Goal: Check status

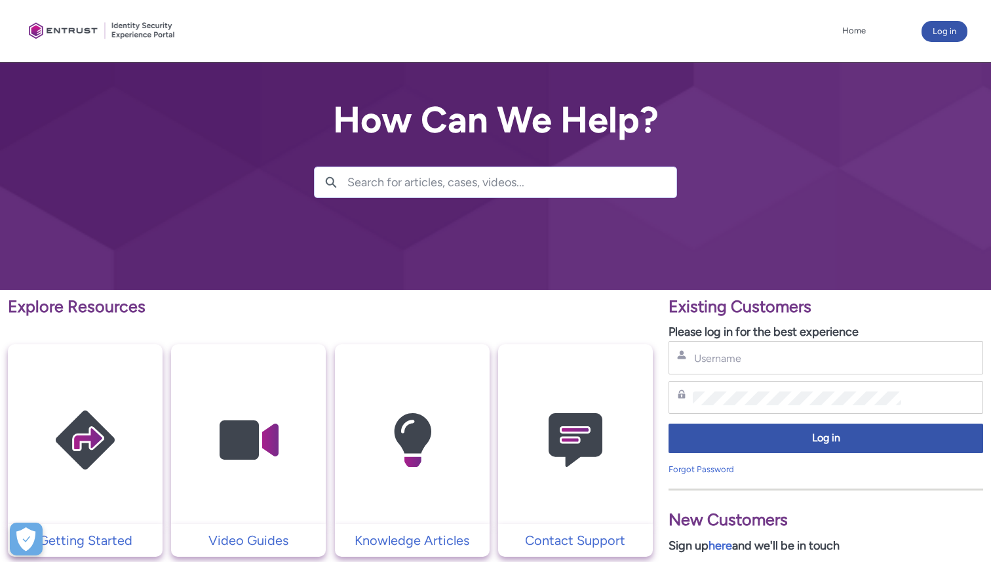
click at [745, 366] on div "Username" at bounding box center [826, 357] width 315 height 33
click at [738, 358] on input "Username" at bounding box center [797, 358] width 208 height 14
type input "[EMAIL_ADDRESS][PERSON_NAME][PERSON_NAME][DOMAIN_NAME]"
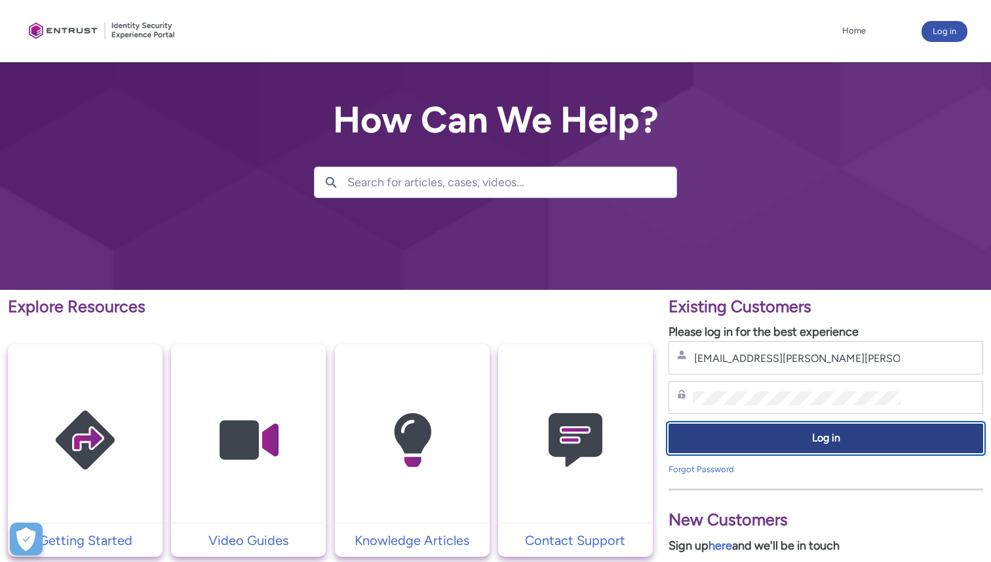
click at [775, 434] on span "Log in" at bounding box center [826, 438] width 298 height 15
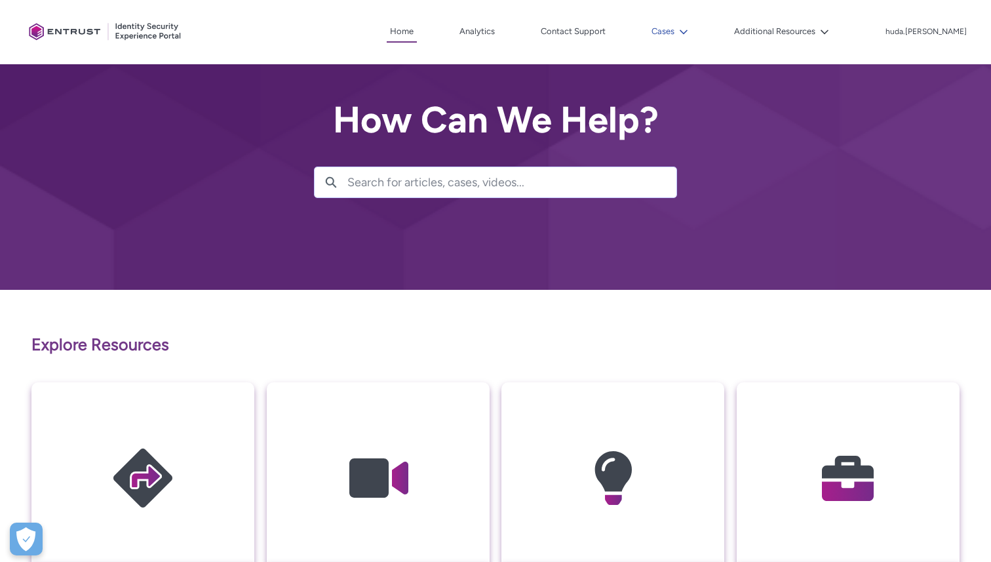
click at [691, 33] on button "Cases" at bounding box center [669, 32] width 43 height 20
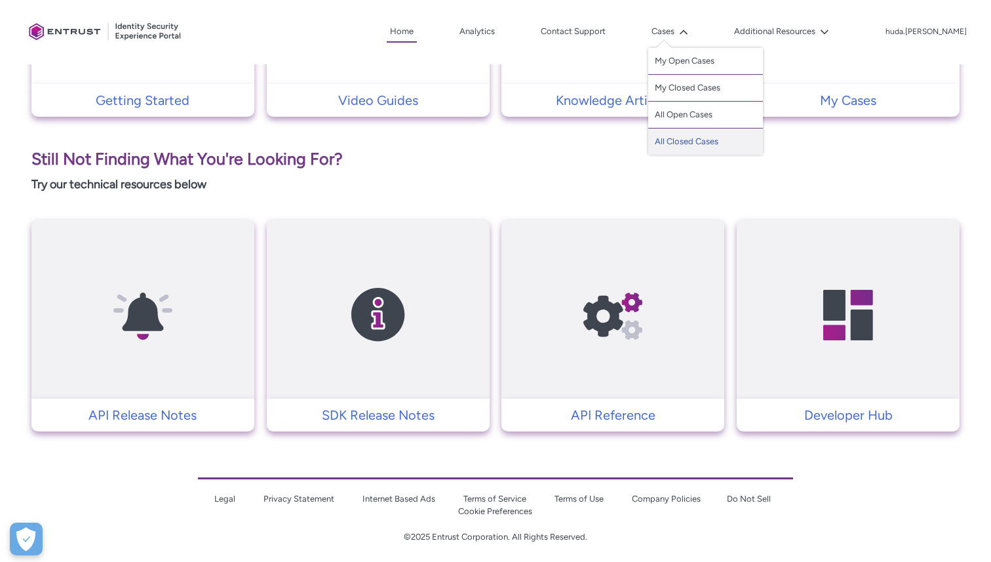
scroll to position [484, 0]
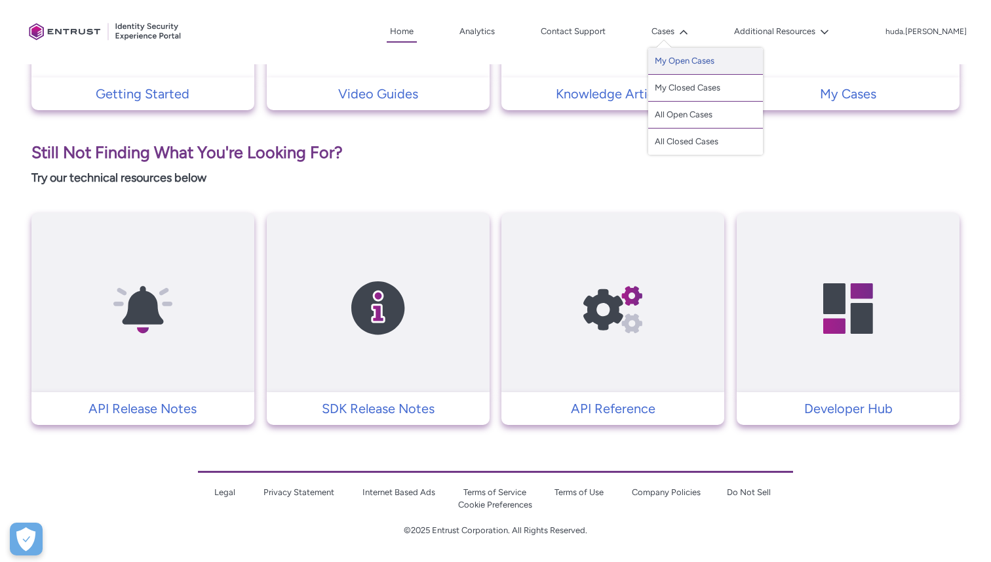
click at [722, 62] on link "My Open Cases" at bounding box center [705, 61] width 115 height 27
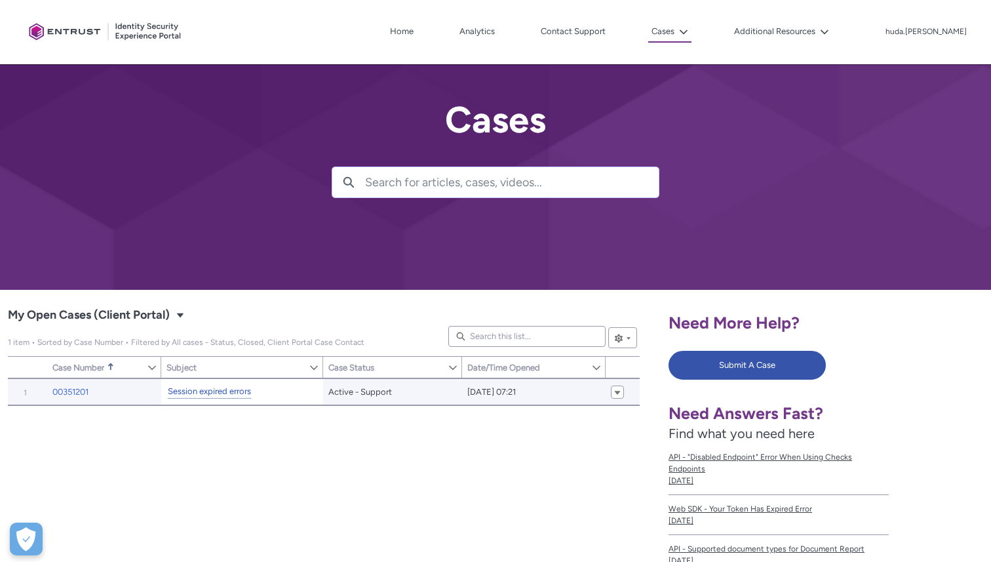
click at [248, 388] on link "Session expired errors" at bounding box center [209, 392] width 83 height 14
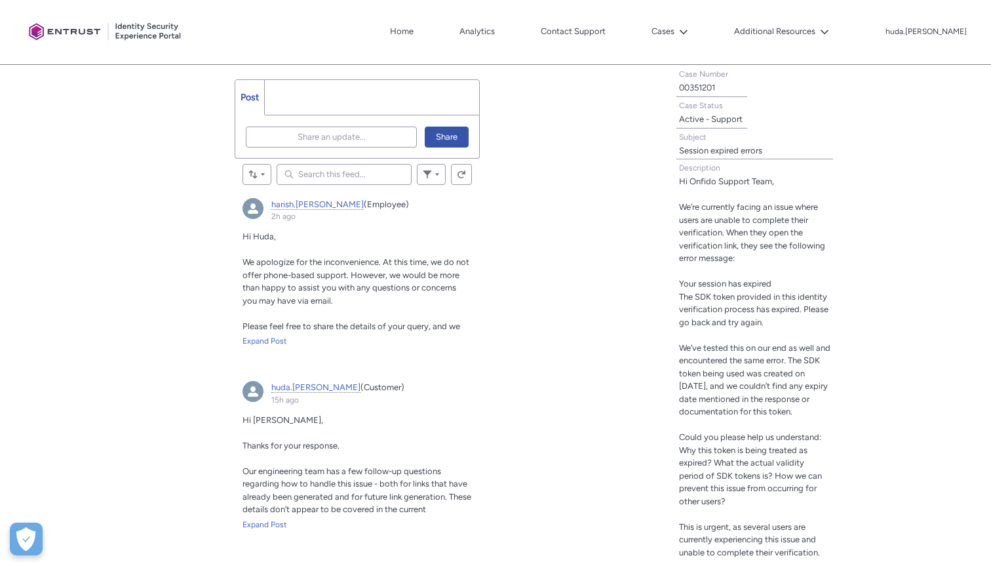
scroll to position [379, 0]
